Goal: Information Seeking & Learning: Learn about a topic

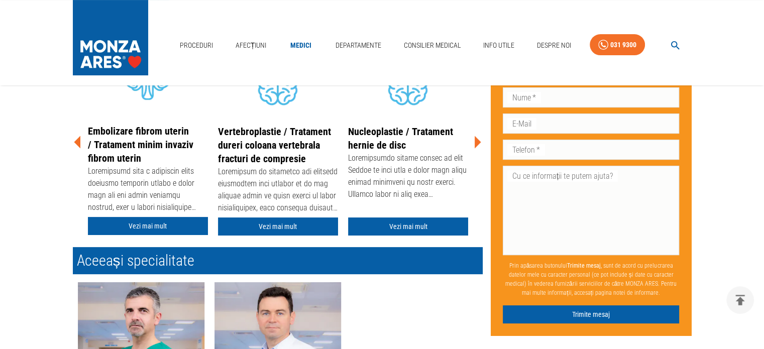
scroll to position [240, 0]
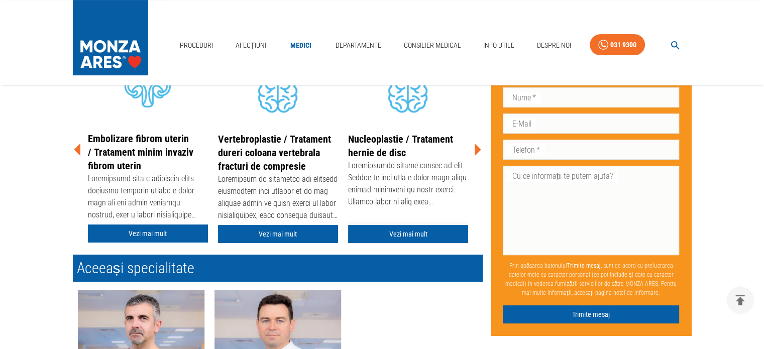
click at [430, 239] on link "Vezi mai mult" at bounding box center [408, 234] width 120 height 19
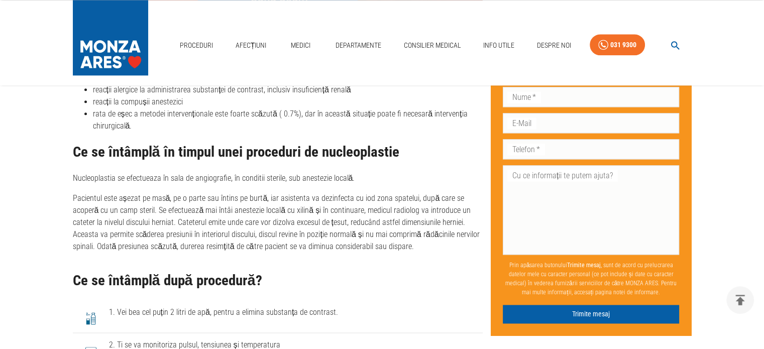
scroll to position [1264, 0]
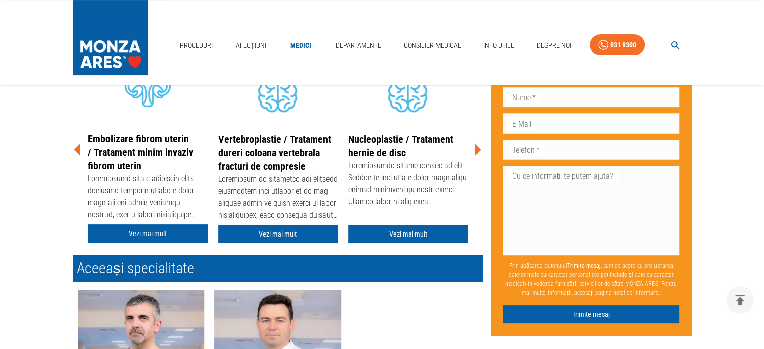
click at [475, 147] on icon at bounding box center [478, 150] width 7 height 13
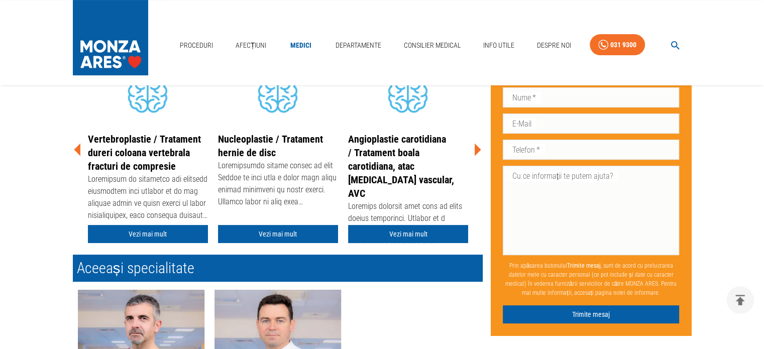
click at [475, 146] on icon at bounding box center [478, 150] width 7 height 13
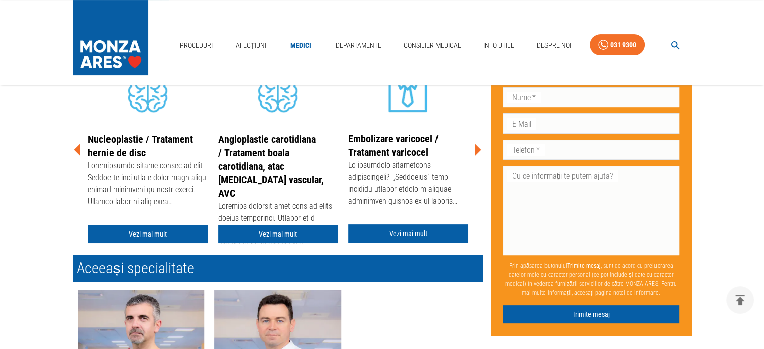
click at [476, 145] on icon at bounding box center [478, 150] width 7 height 13
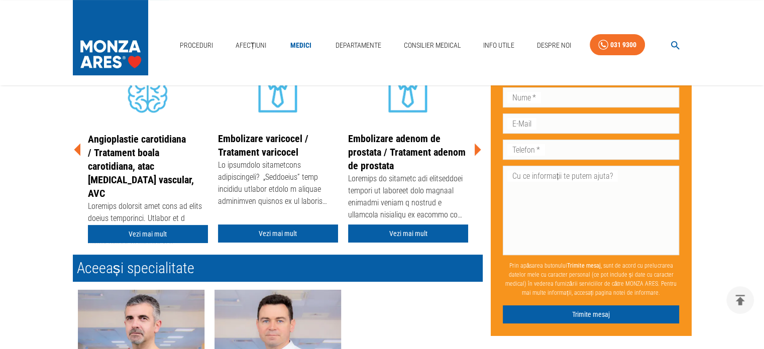
click at [476, 145] on icon at bounding box center [478, 150] width 7 height 13
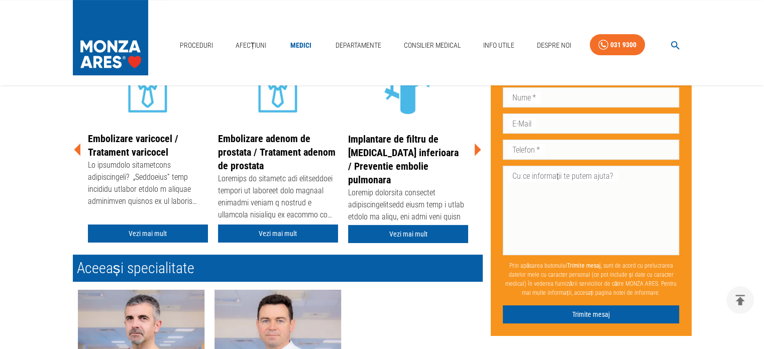
click at [476, 145] on icon at bounding box center [478, 150] width 7 height 13
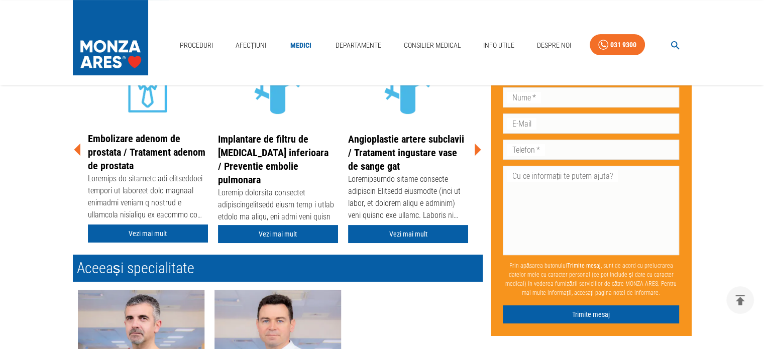
click at [476, 145] on icon at bounding box center [478, 150] width 7 height 13
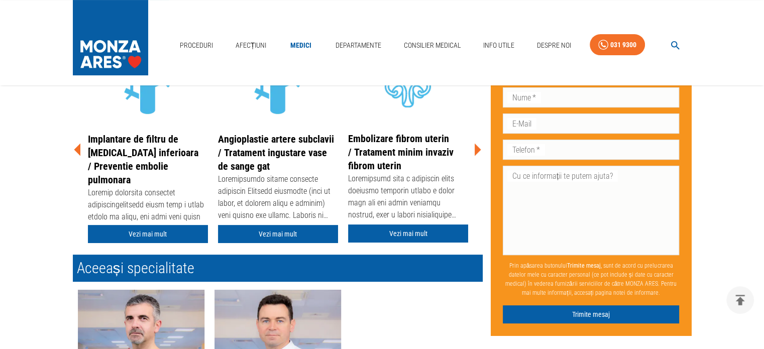
click at [476, 145] on icon at bounding box center [478, 150] width 7 height 13
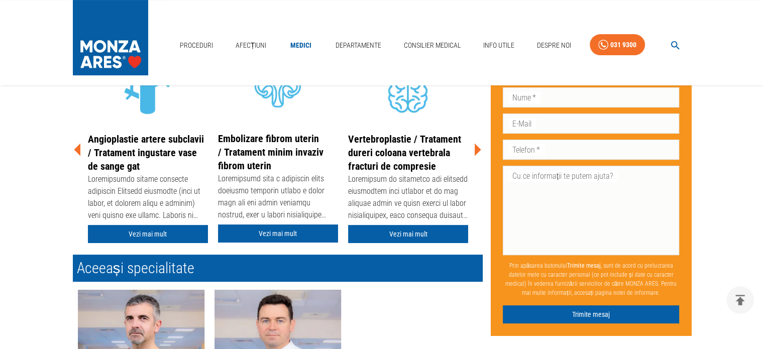
click at [476, 145] on icon at bounding box center [478, 150] width 7 height 13
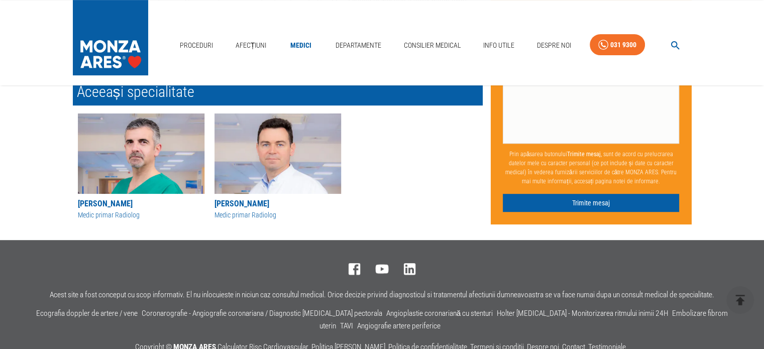
scroll to position [417, 0]
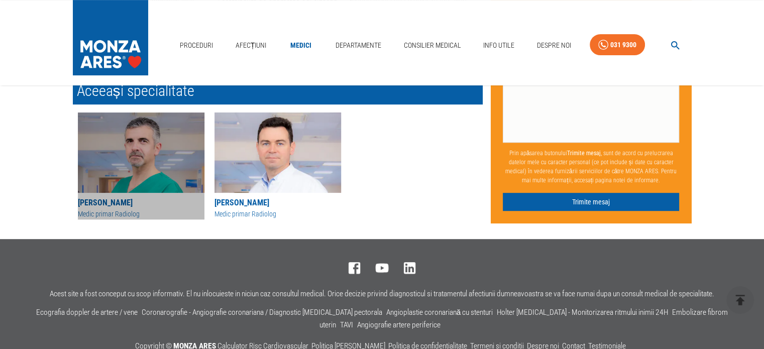
click at [165, 176] on img at bounding box center [141, 152] width 127 height 80
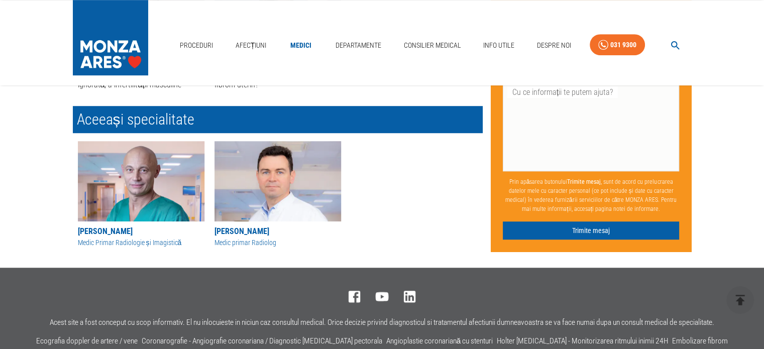
scroll to position [663, 0]
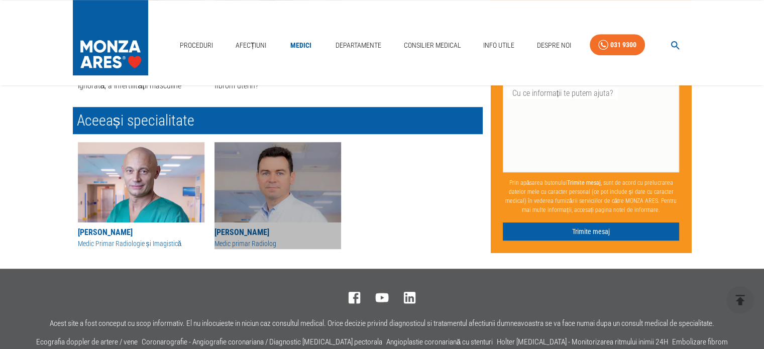
click at [257, 187] on img at bounding box center [277, 182] width 127 height 80
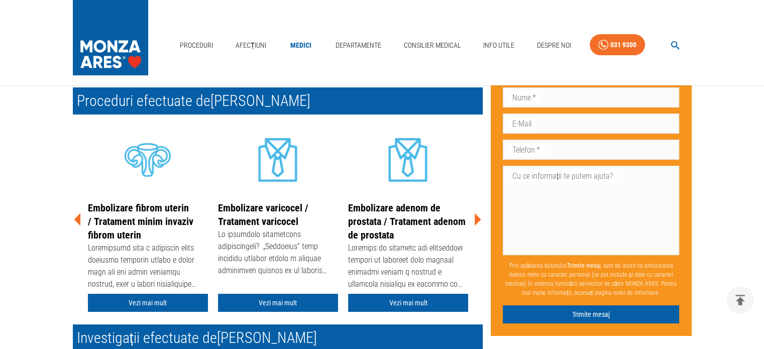
scroll to position [172, 0]
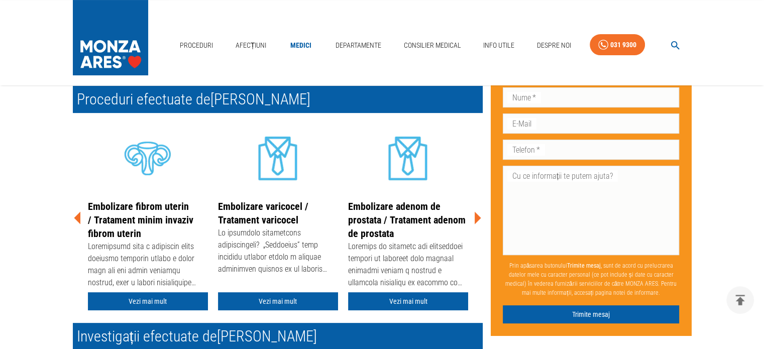
click at [477, 216] on icon at bounding box center [478, 217] width 7 height 13
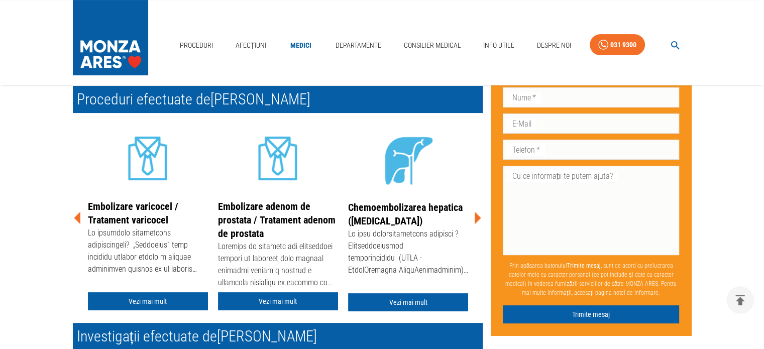
click at [477, 216] on icon at bounding box center [478, 217] width 7 height 13
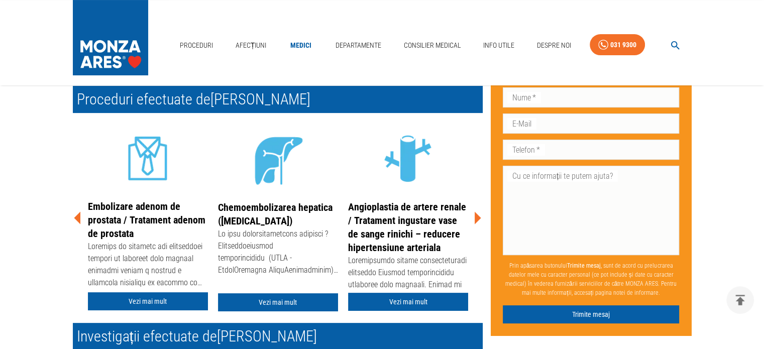
click at [477, 216] on icon at bounding box center [478, 217] width 7 height 13
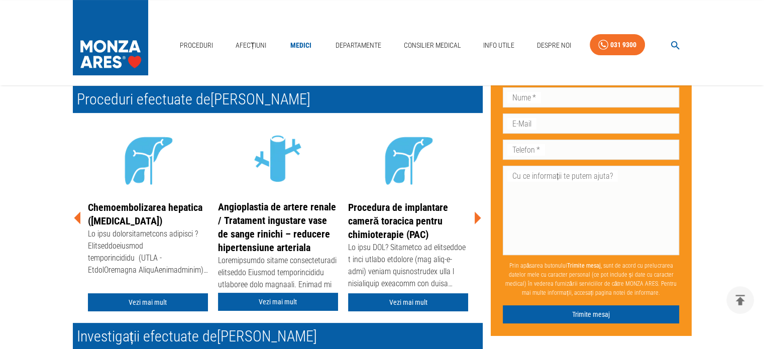
click at [477, 216] on icon at bounding box center [478, 217] width 7 height 13
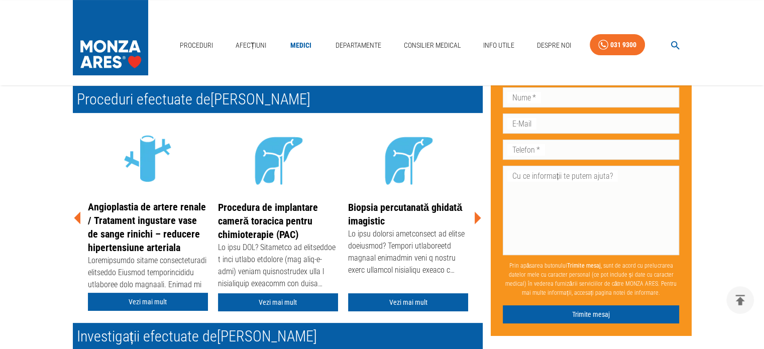
click at [477, 216] on icon at bounding box center [478, 217] width 7 height 13
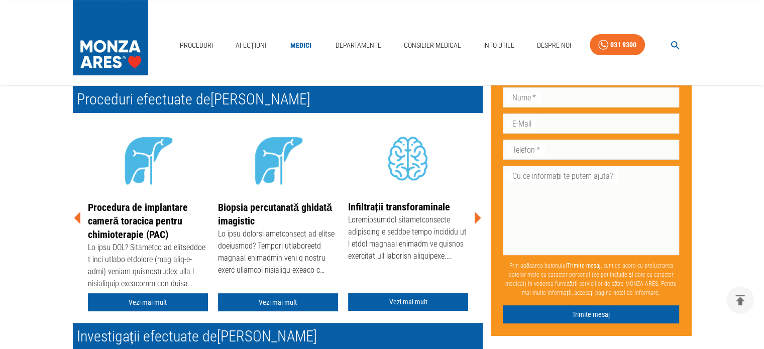
click at [472, 215] on icon at bounding box center [477, 218] width 30 height 30
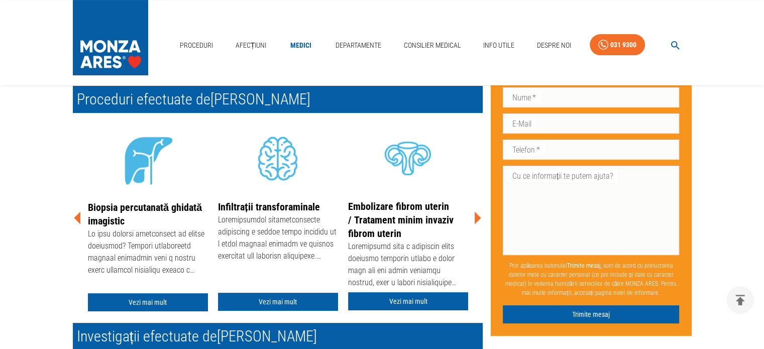
click at [475, 214] on icon at bounding box center [478, 217] width 7 height 13
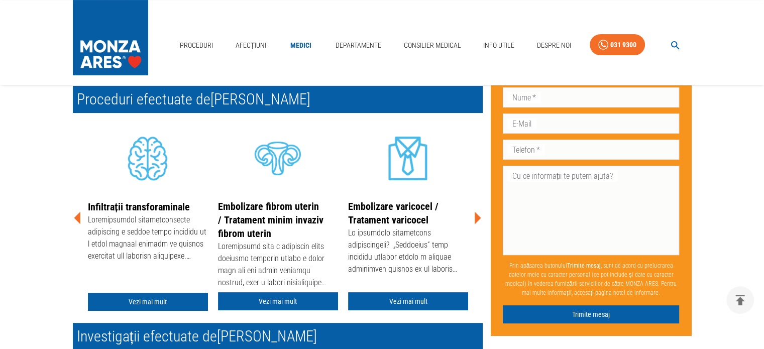
click at [475, 214] on icon at bounding box center [478, 217] width 7 height 13
